Goal: Task Accomplishment & Management: Use online tool/utility

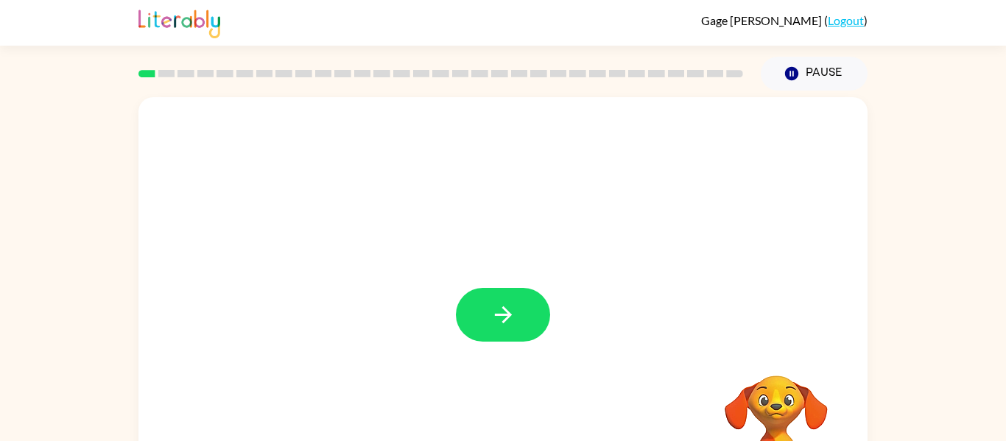
click at [505, 286] on div at bounding box center [502, 307] width 729 height 420
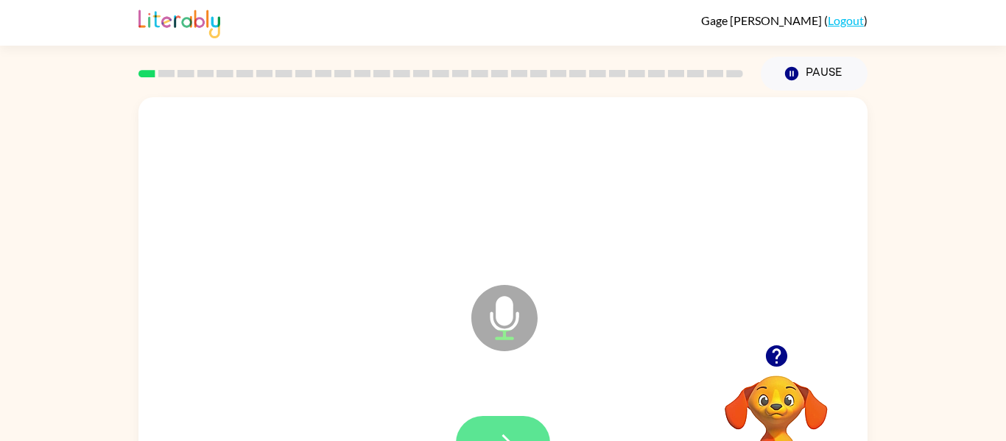
click at [500, 436] on icon "button" at bounding box center [503, 443] width 26 height 26
click at [495, 427] on button "button" at bounding box center [503, 443] width 94 height 54
click at [476, 423] on button "button" at bounding box center [503, 443] width 94 height 54
click at [472, 424] on button "button" at bounding box center [503, 443] width 94 height 54
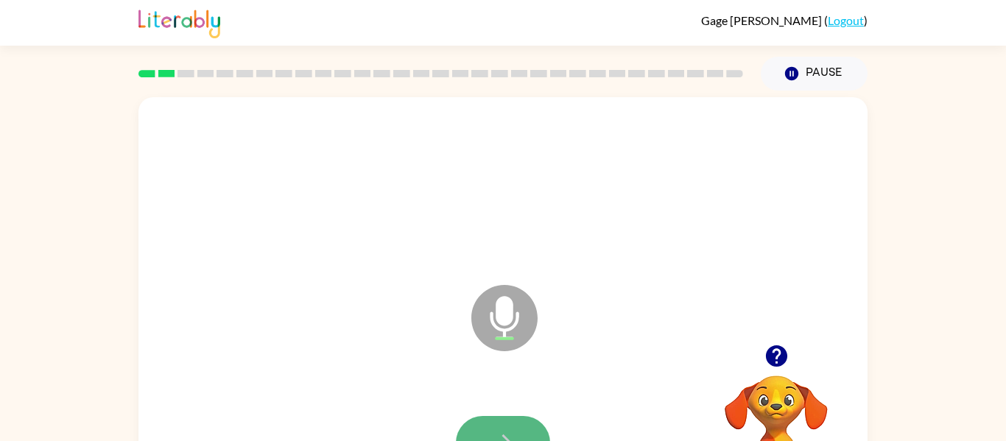
click at [473, 424] on button "button" at bounding box center [503, 443] width 94 height 54
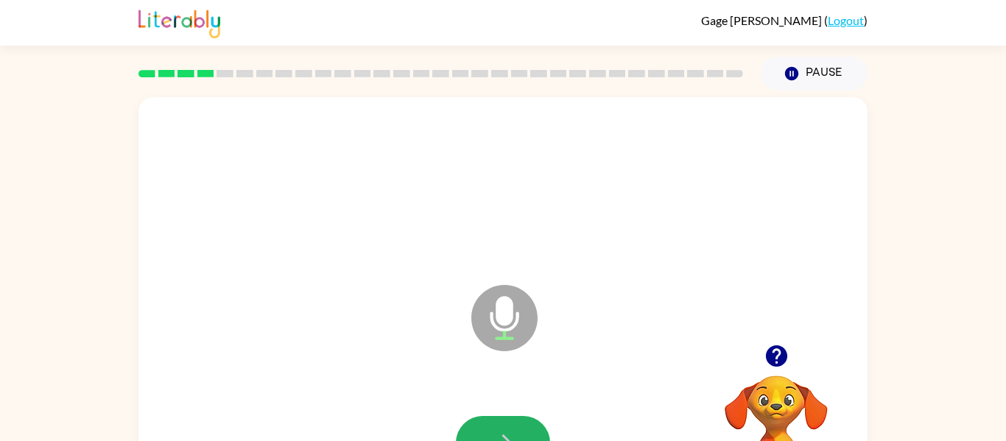
click at [473, 424] on button "button" at bounding box center [503, 443] width 94 height 54
click at [506, 428] on button "button" at bounding box center [503, 443] width 94 height 54
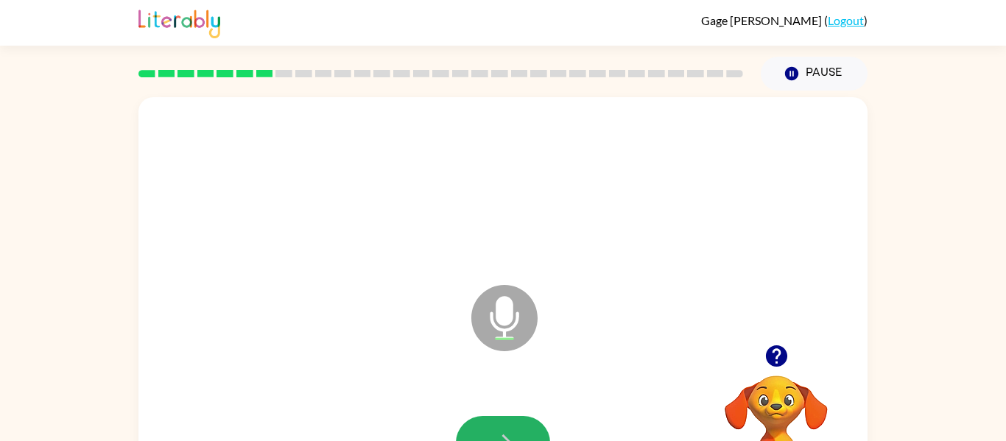
click at [499, 430] on icon "button" at bounding box center [503, 443] width 26 height 26
click at [493, 431] on icon "button" at bounding box center [503, 443] width 26 height 26
click at [497, 426] on button "button" at bounding box center [503, 443] width 94 height 54
click at [493, 432] on icon "button" at bounding box center [503, 443] width 26 height 26
click at [493, 428] on button "button" at bounding box center [503, 443] width 94 height 54
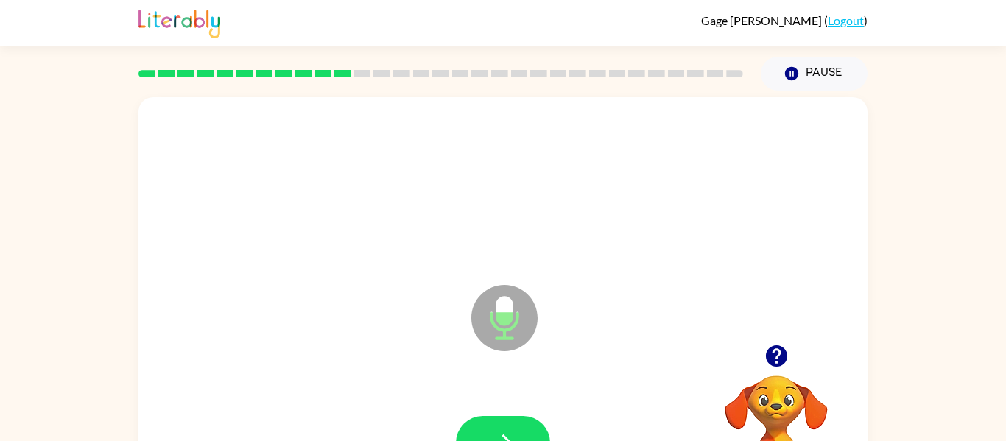
click at [43, 356] on div "Microphone The Microphone is here when it is your turn to talk Your browser mus…" at bounding box center [503, 304] width 1006 height 427
click at [485, 429] on button "button" at bounding box center [503, 443] width 94 height 54
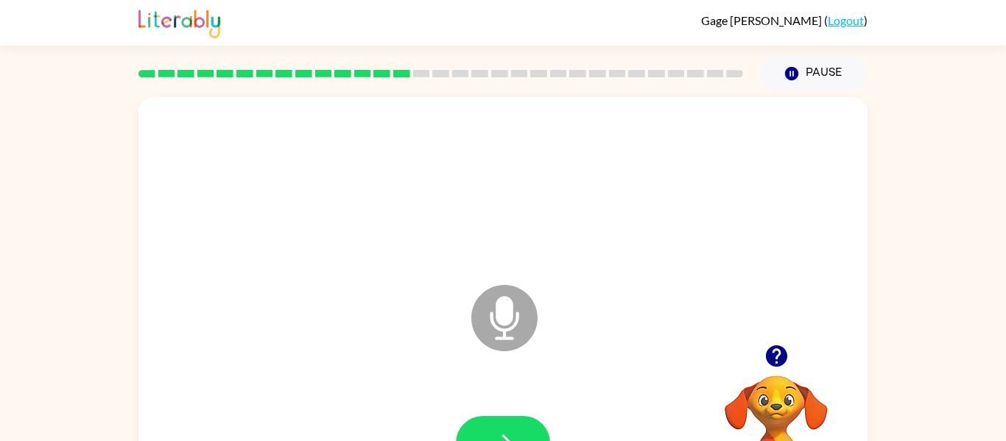
click at [485, 429] on button "button" at bounding box center [503, 443] width 94 height 54
click at [484, 429] on button "button" at bounding box center [503, 443] width 94 height 54
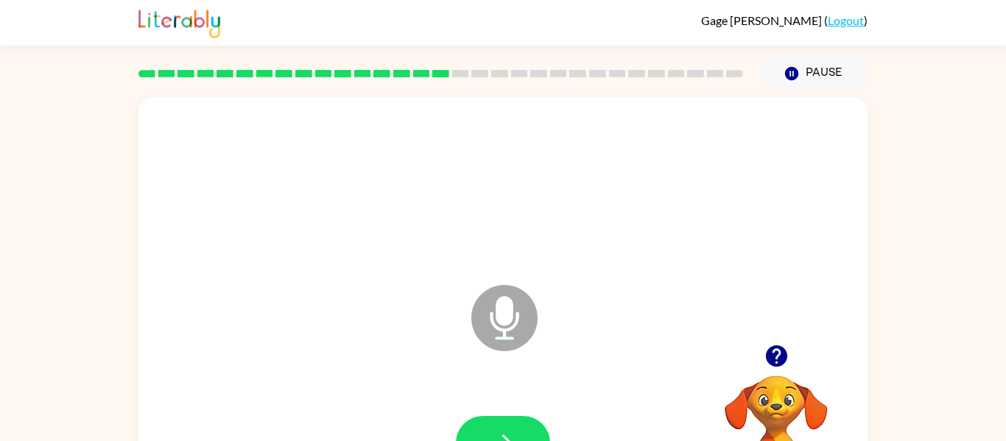
click at [484, 429] on button "button" at bounding box center [503, 443] width 94 height 54
click at [481, 434] on button "button" at bounding box center [503, 443] width 94 height 54
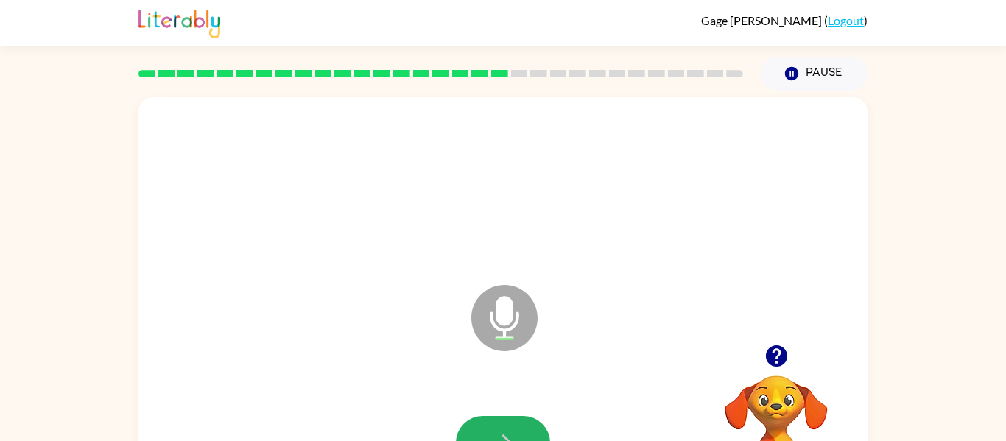
click at [481, 434] on button "button" at bounding box center [503, 443] width 94 height 54
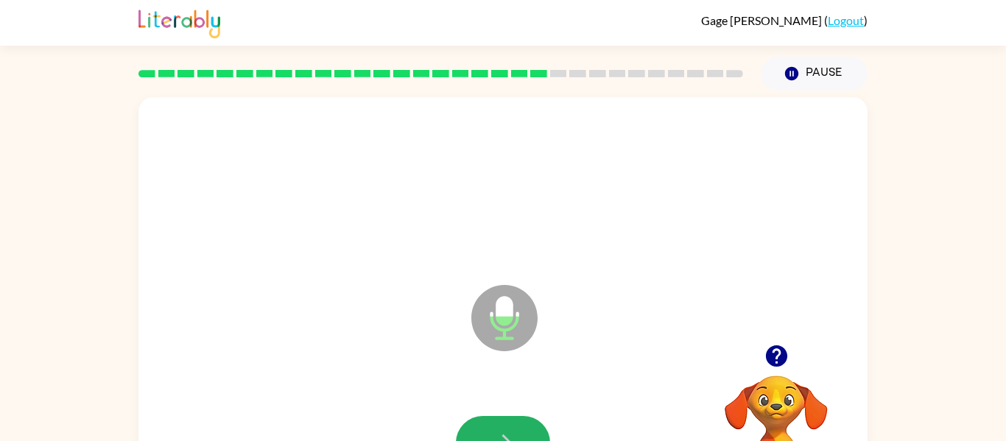
click at [481, 434] on button "button" at bounding box center [503, 443] width 94 height 54
click at [481, 434] on div at bounding box center [503, 443] width 94 height 54
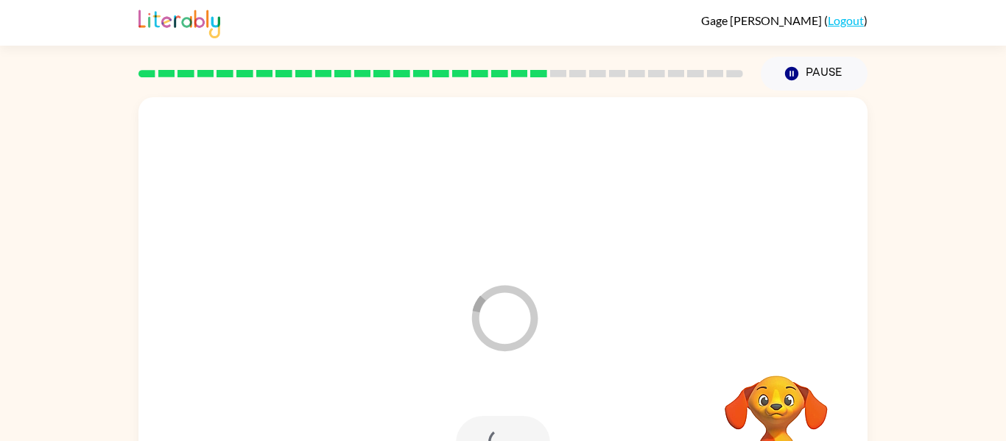
click at [481, 434] on div at bounding box center [503, 443] width 94 height 54
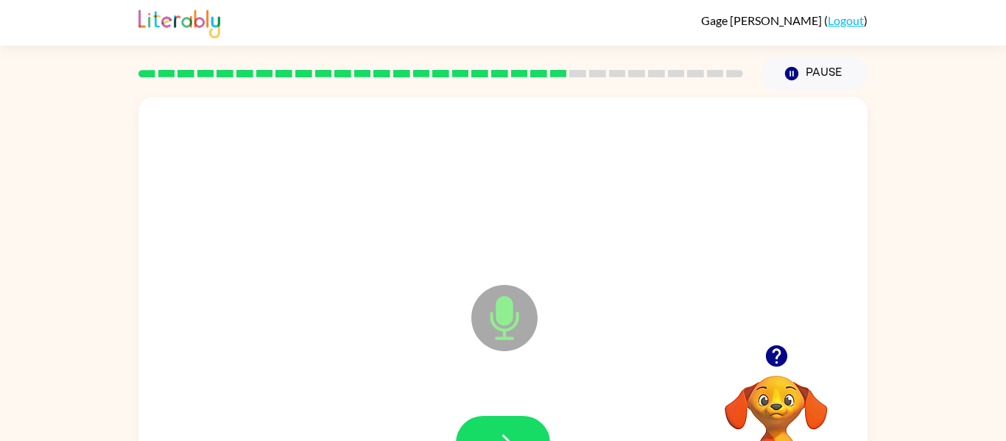
click at [481, 434] on button "button" at bounding box center [503, 443] width 94 height 54
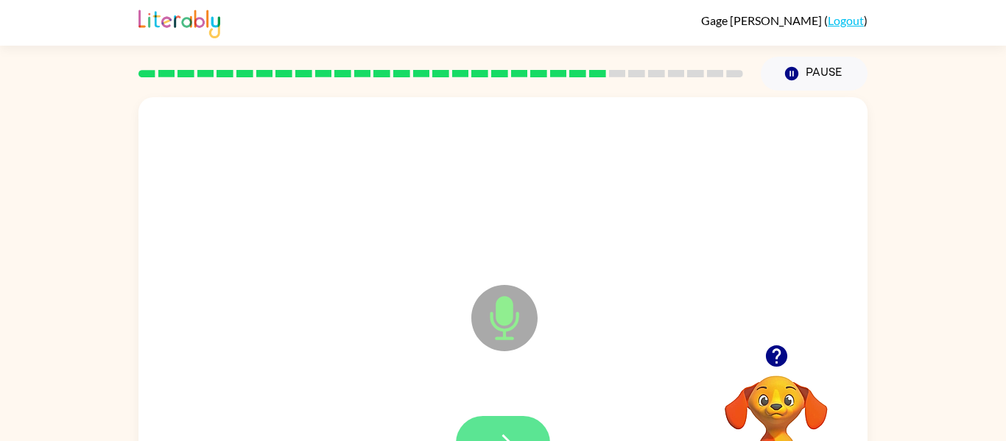
click at [487, 426] on button "button" at bounding box center [503, 443] width 94 height 54
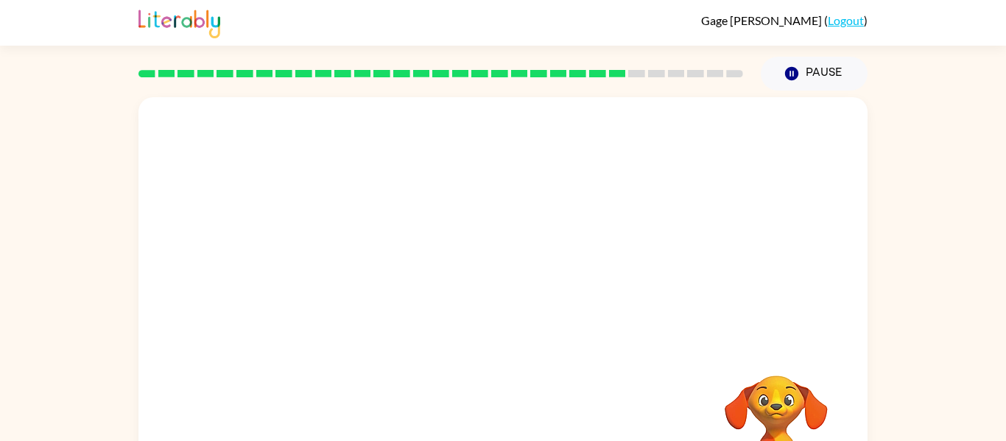
click at [490, 424] on div "Your browser must support playing .mp4 files to use Literably. Please try using…" at bounding box center [502, 307] width 729 height 420
click at [612, 380] on div "Your browser must support playing .mp4 files to use Literably. Please try using…" at bounding box center [502, 307] width 729 height 420
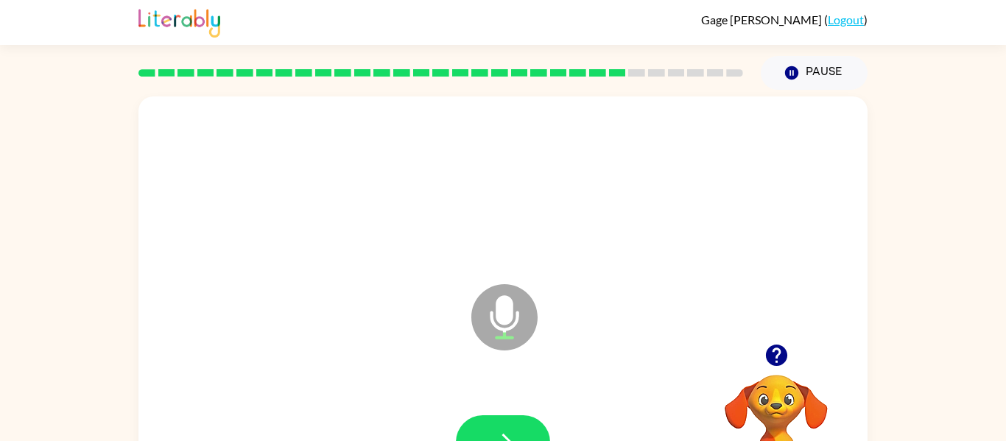
click at [612, 380] on icon "Microphone The Microphone is here when it is your turn to talk" at bounding box center [577, 335] width 221 height 110
click at [528, 420] on button "button" at bounding box center [503, 442] width 94 height 54
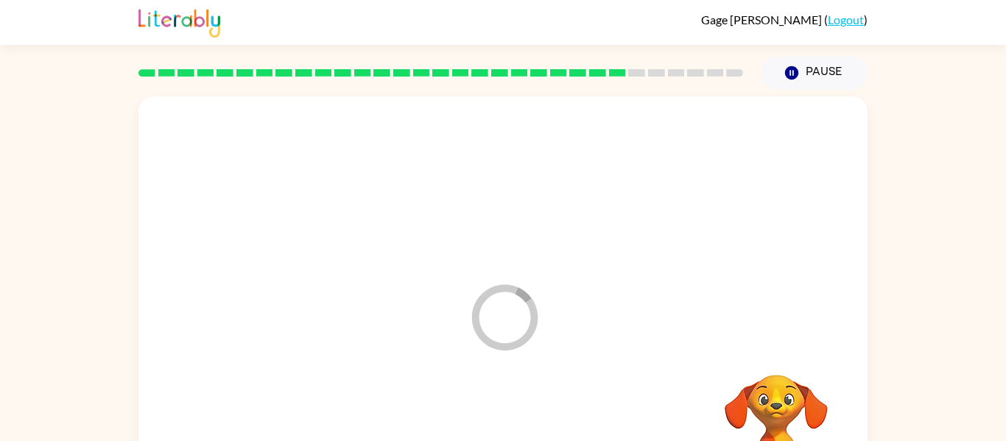
scroll to position [77, 0]
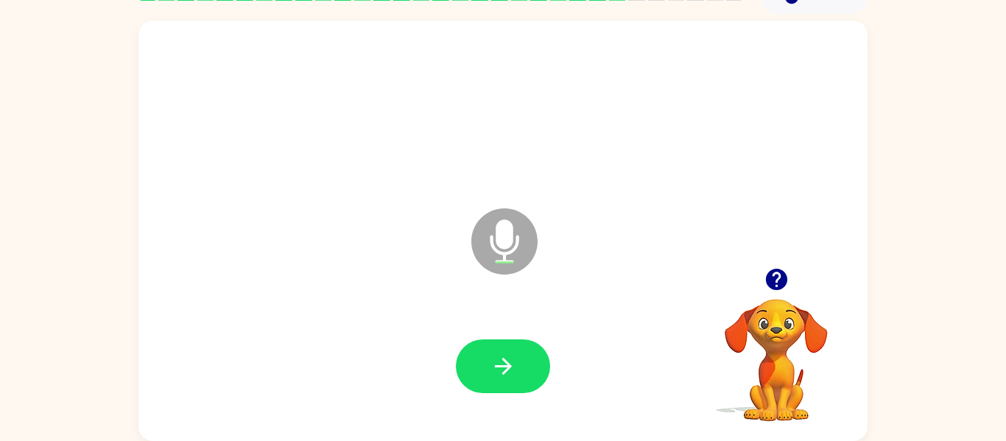
click at [528, 420] on div at bounding box center [502, 366] width 699 height 121
click at [493, 347] on button "button" at bounding box center [503, 366] width 94 height 54
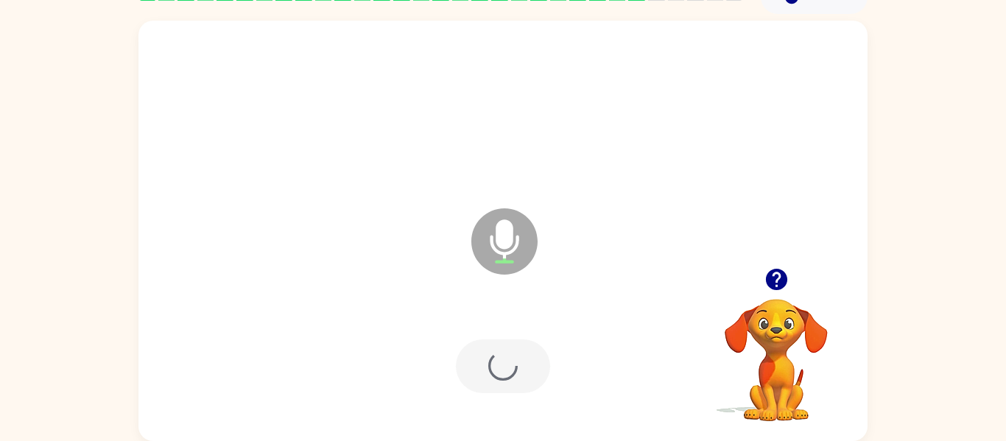
click at [493, 347] on div at bounding box center [503, 366] width 94 height 54
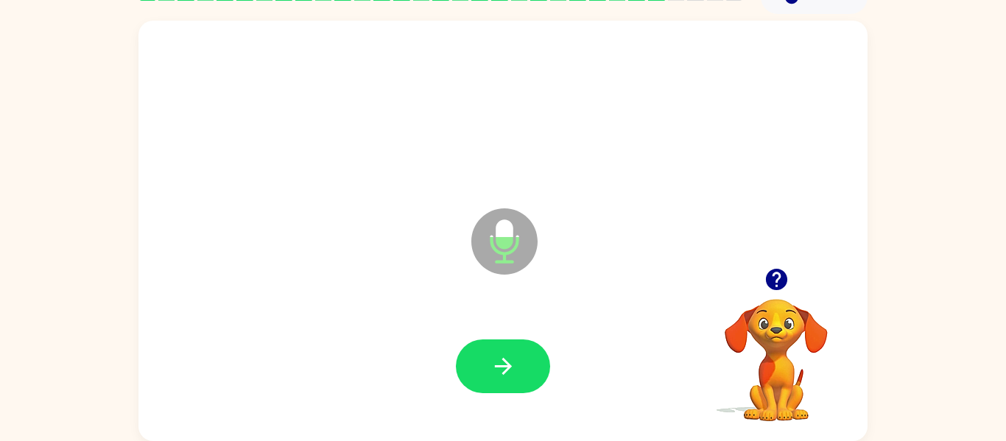
click at [493, 347] on button "button" at bounding box center [503, 366] width 94 height 54
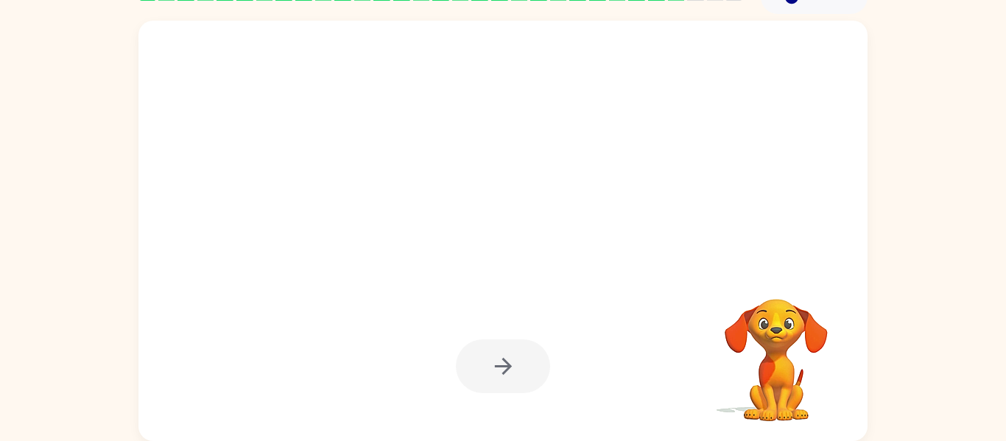
scroll to position [0, 0]
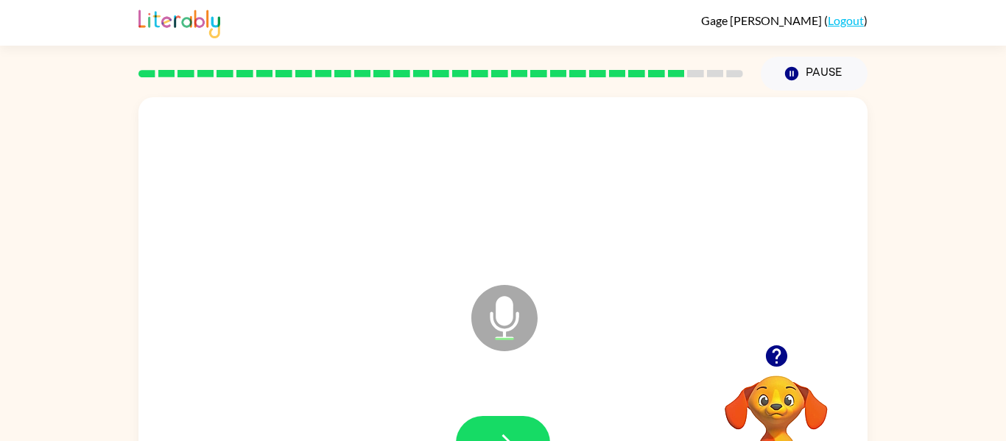
click at [494, 347] on icon at bounding box center [504, 318] width 66 height 66
click at [463, 426] on button "button" at bounding box center [503, 443] width 94 height 54
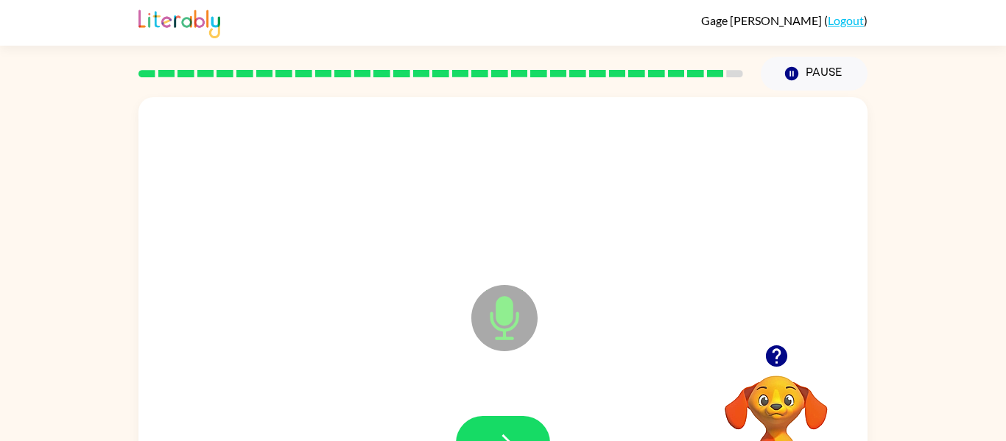
click at [463, 426] on button "button" at bounding box center [503, 443] width 94 height 54
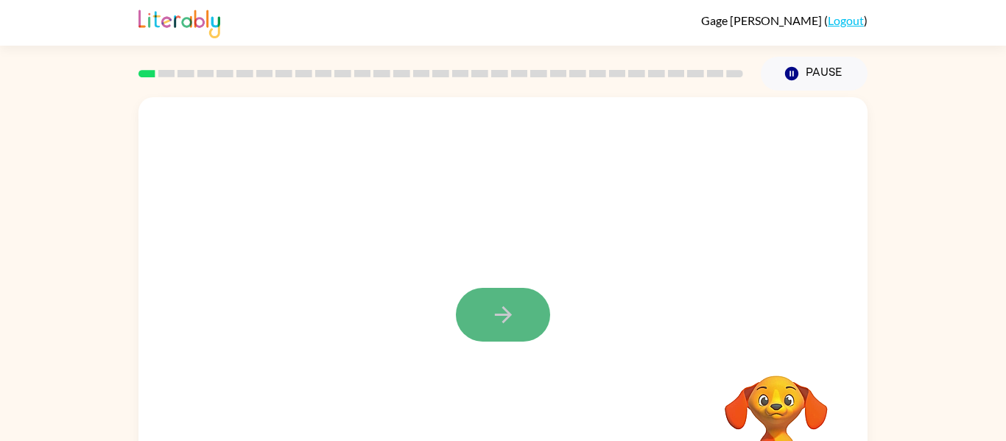
click at [532, 317] on button "button" at bounding box center [503, 315] width 94 height 54
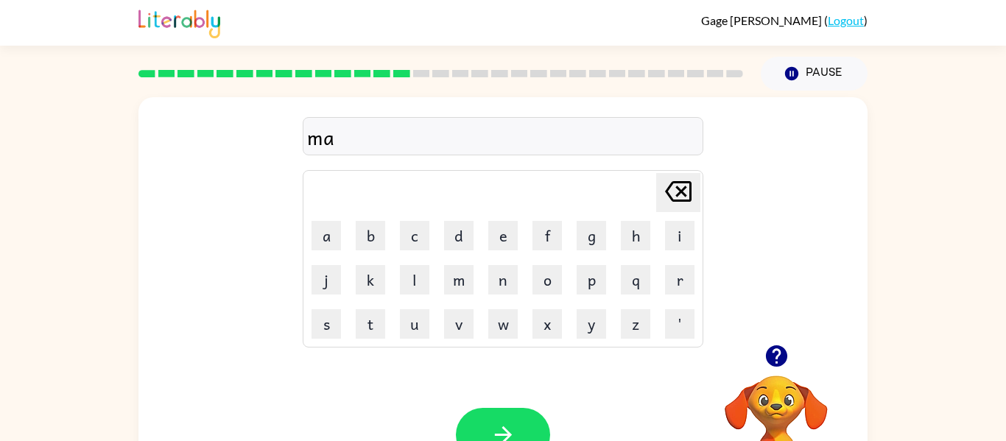
click at [627, 374] on div "Your browser must support playing .mp4 files to use Literably. Please try using…" at bounding box center [502, 435] width 729 height 166
